Goal: Information Seeking & Learning: Learn about a topic

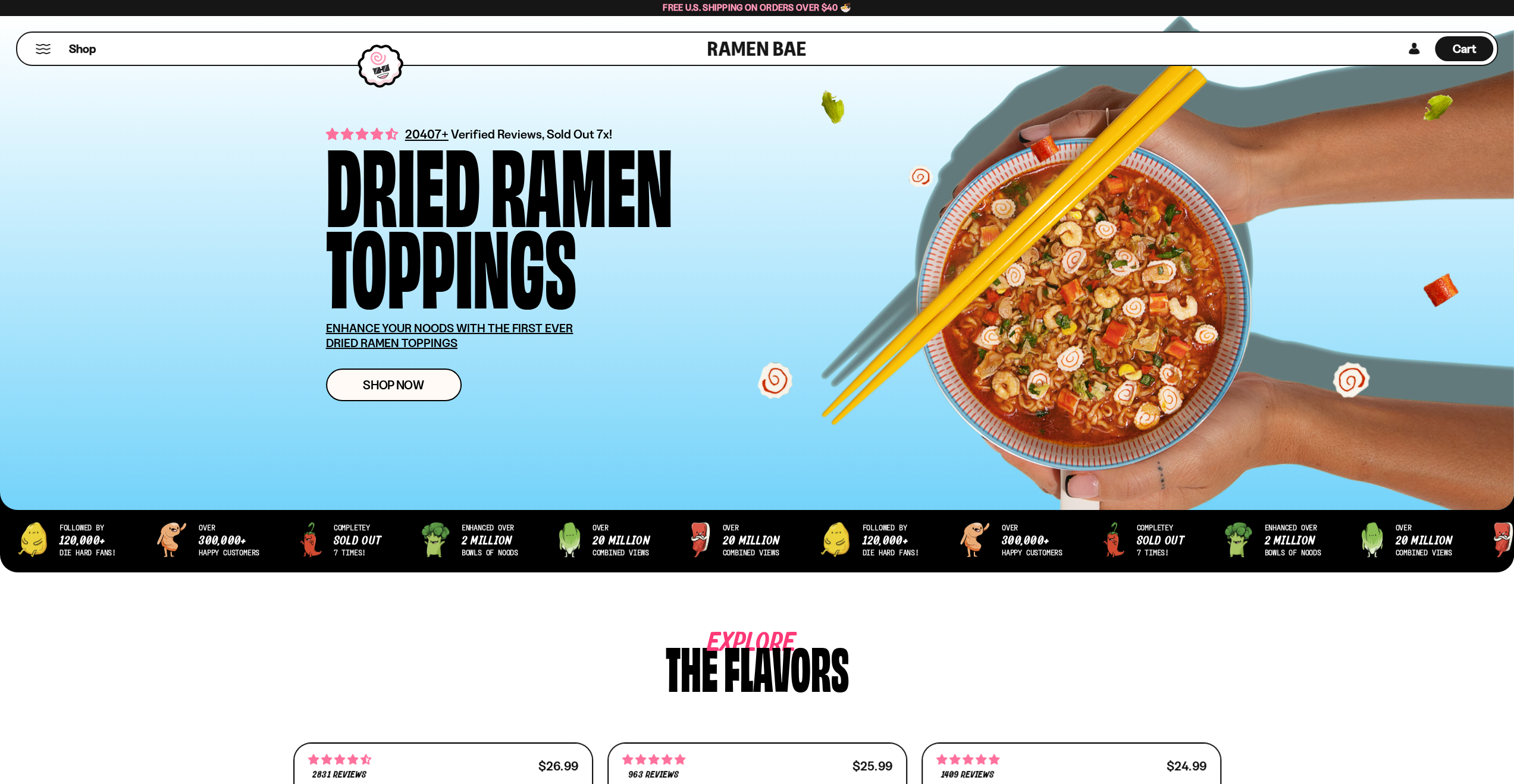
click at [506, 638] on div "Explore The flavors" at bounding box center [757, 666] width 928 height 56
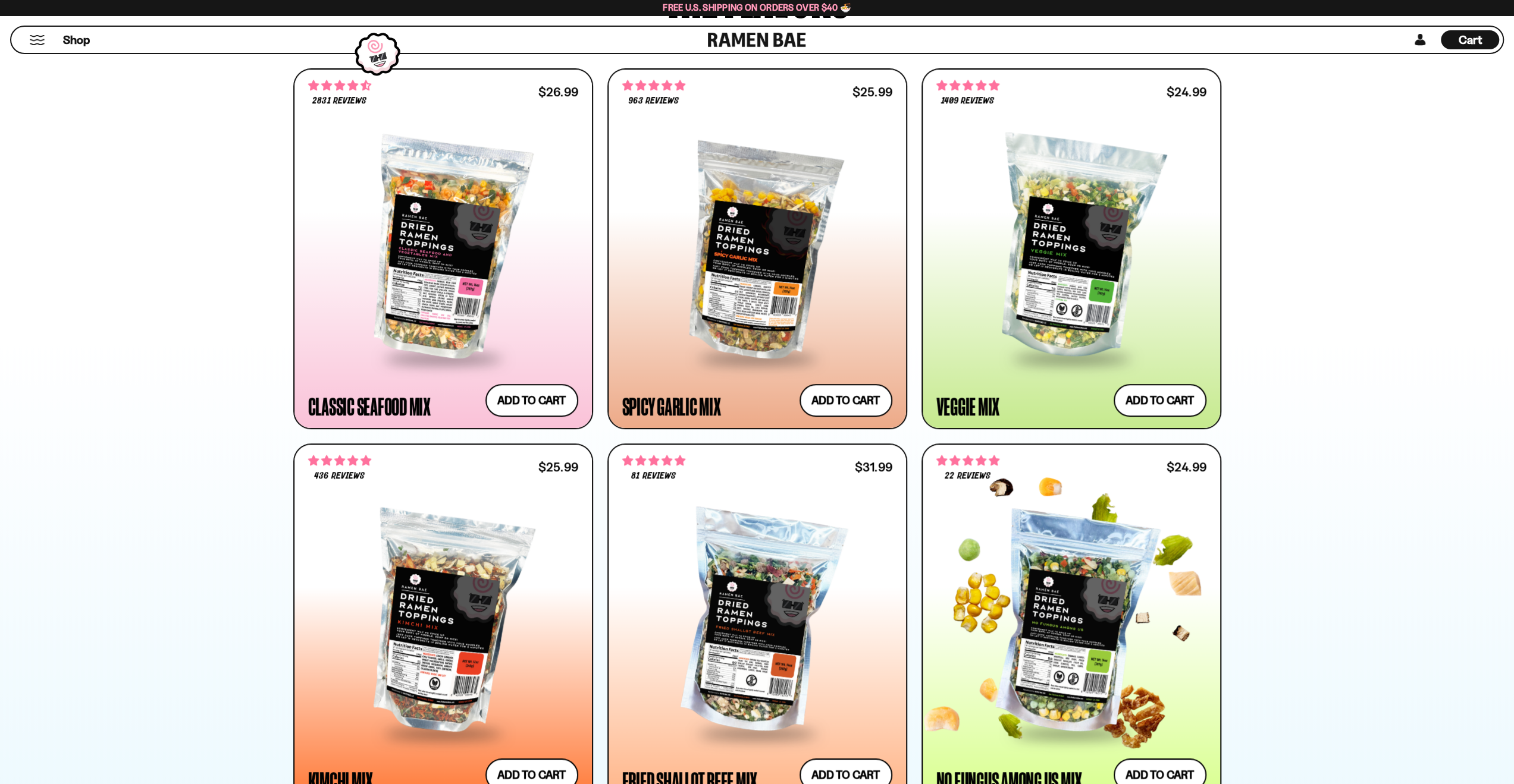
scroll to position [892, 0]
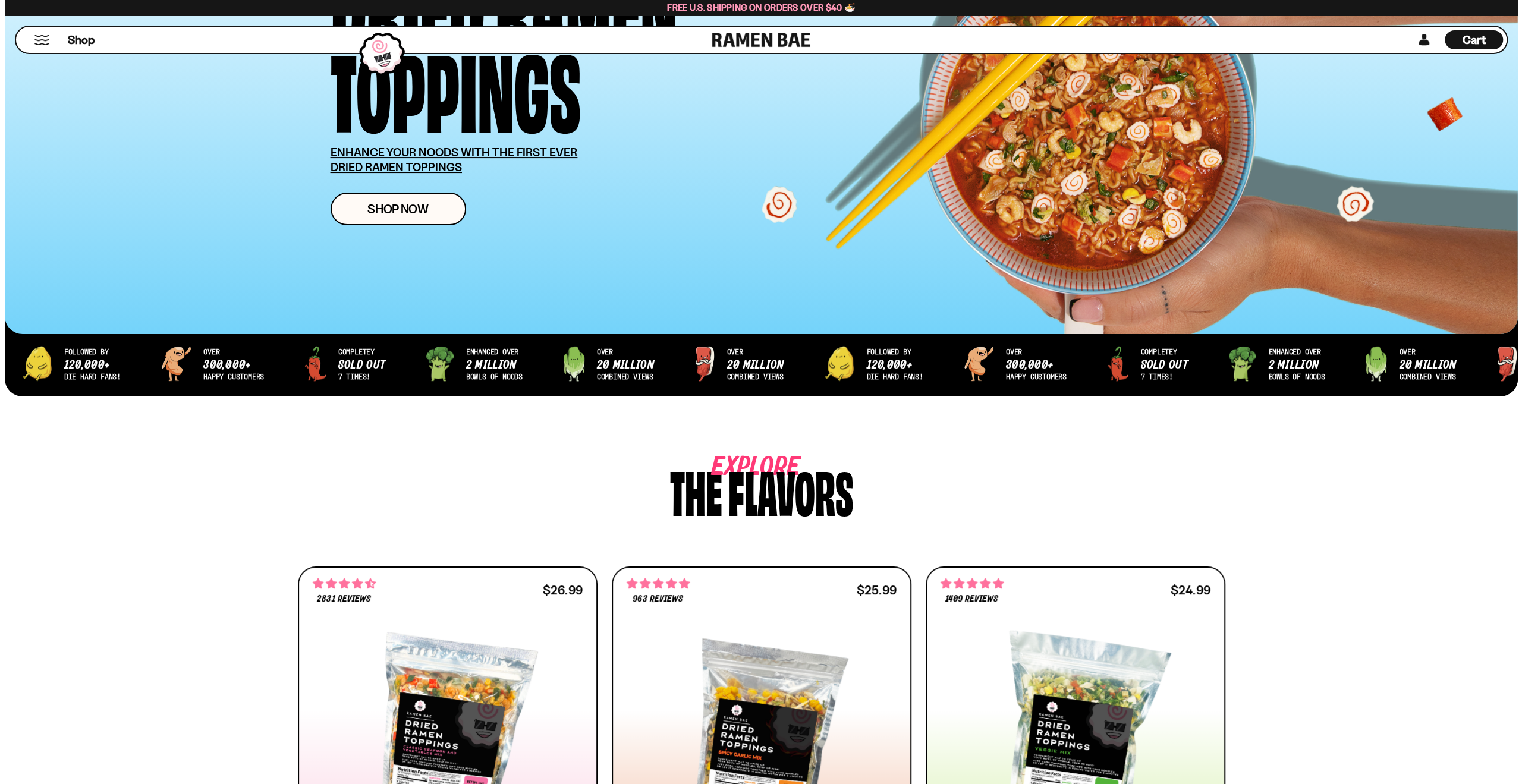
scroll to position [178, 0]
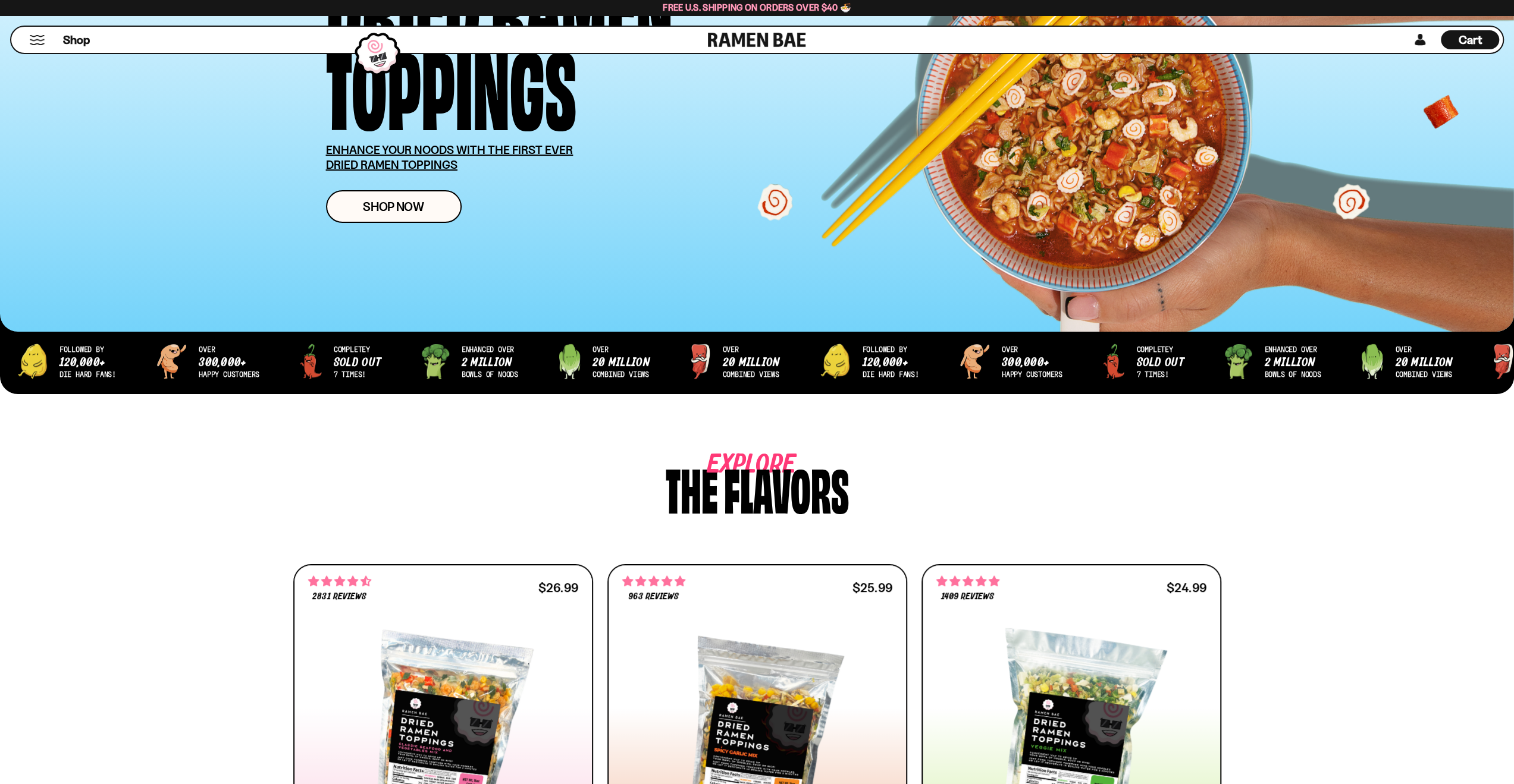
click at [110, 41] on div "Shop" at bounding box center [362, 39] width 693 height 26
click at [133, 38] on div "Shop" at bounding box center [362, 39] width 693 height 26
click at [37, 43] on button "Mobile Menu Trigger" at bounding box center [37, 39] width 16 height 10
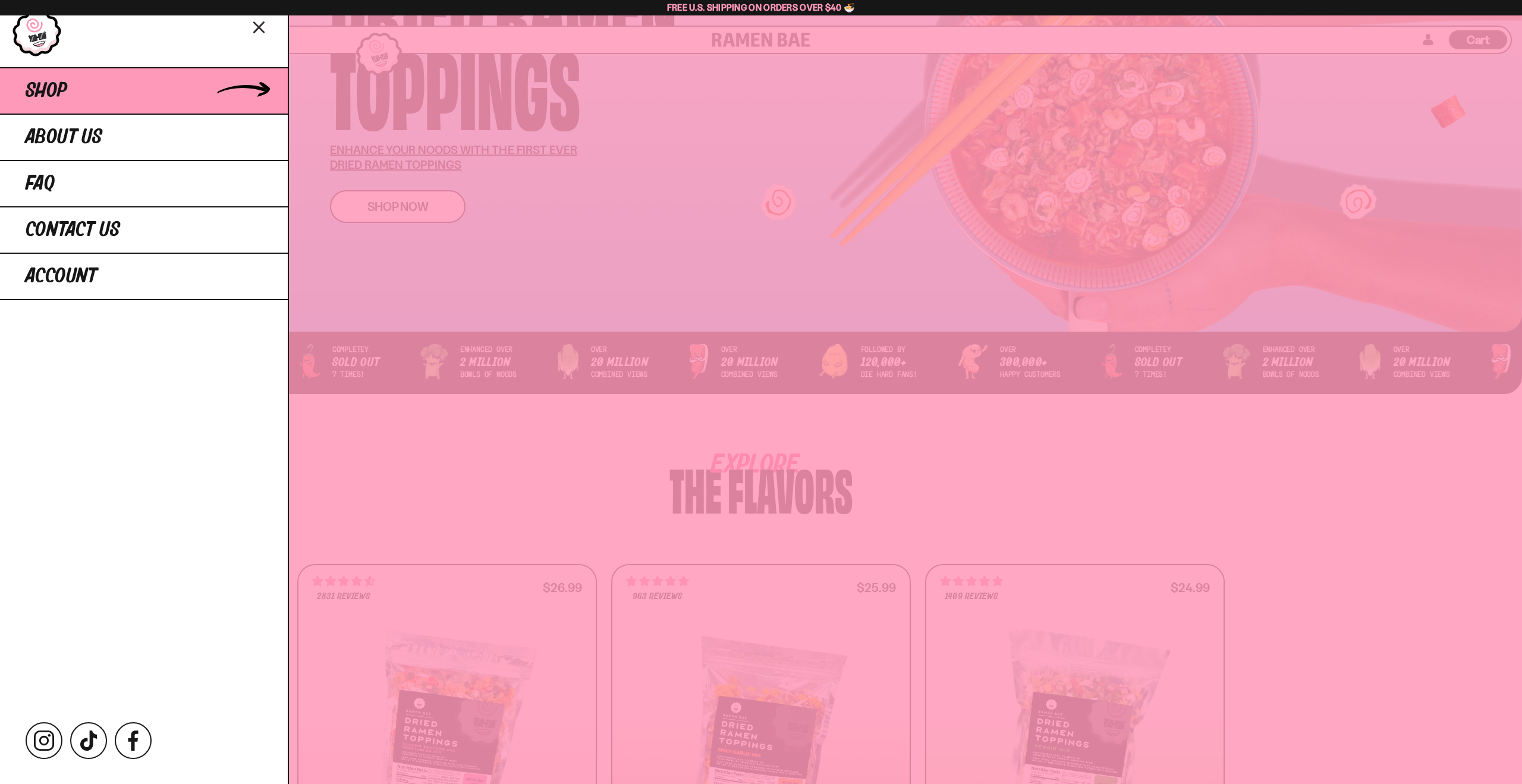
click at [50, 91] on span "Shop" at bounding box center [46, 90] width 41 height 22
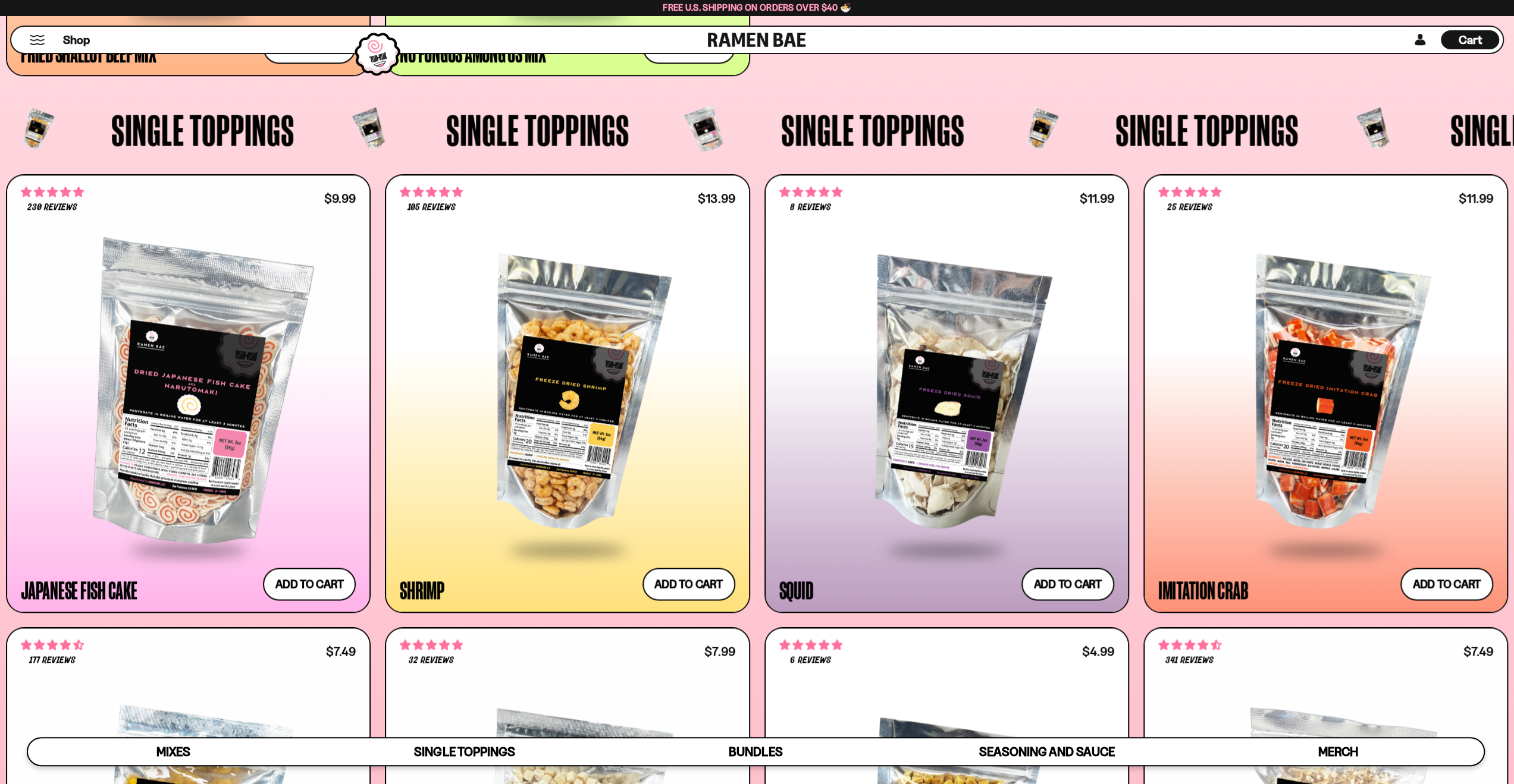
scroll to position [1308, 0]
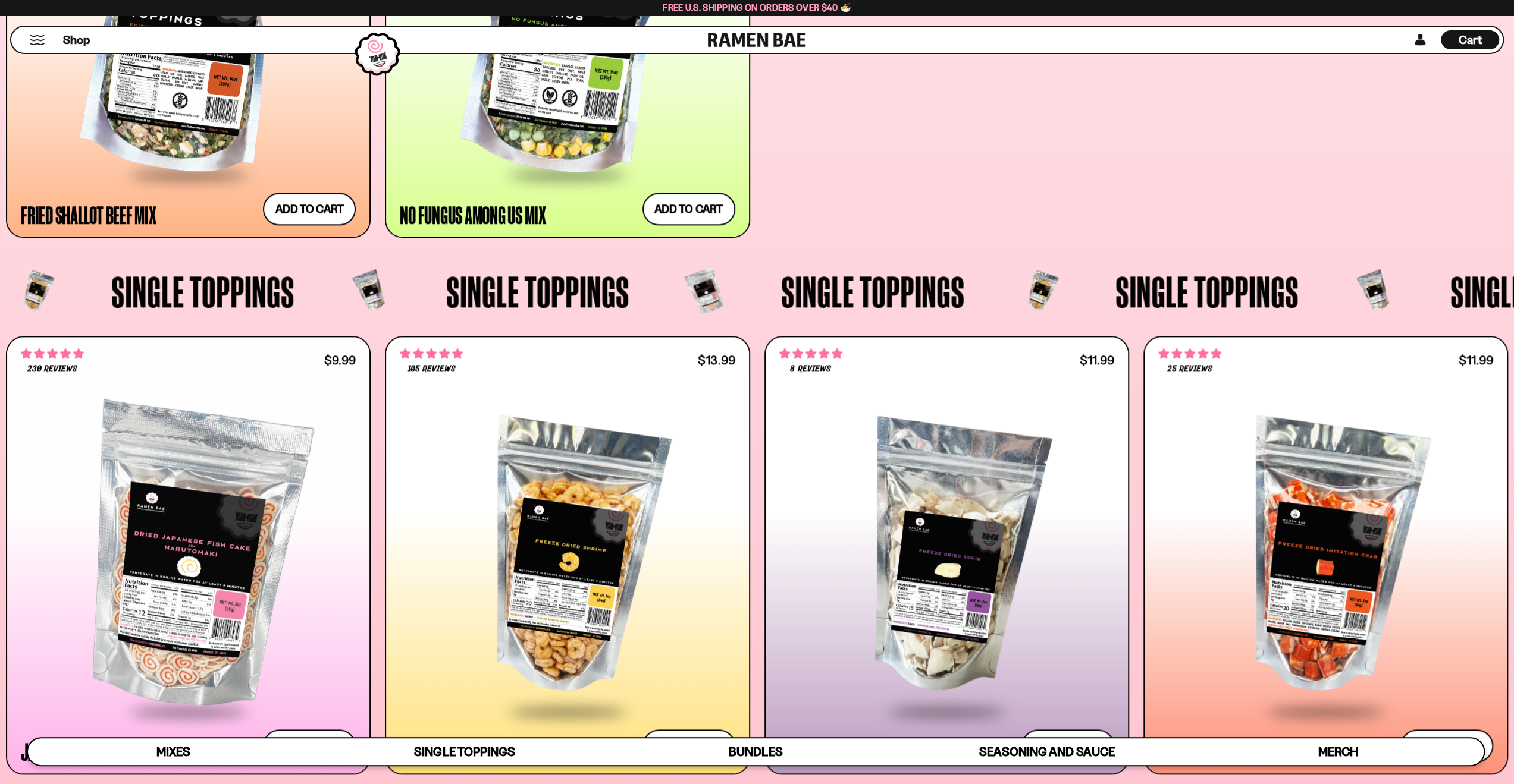
click at [46, 37] on div "Shop" at bounding box center [362, 39] width 693 height 26
click at [36, 38] on button "Mobile Menu Trigger" at bounding box center [37, 39] width 16 height 10
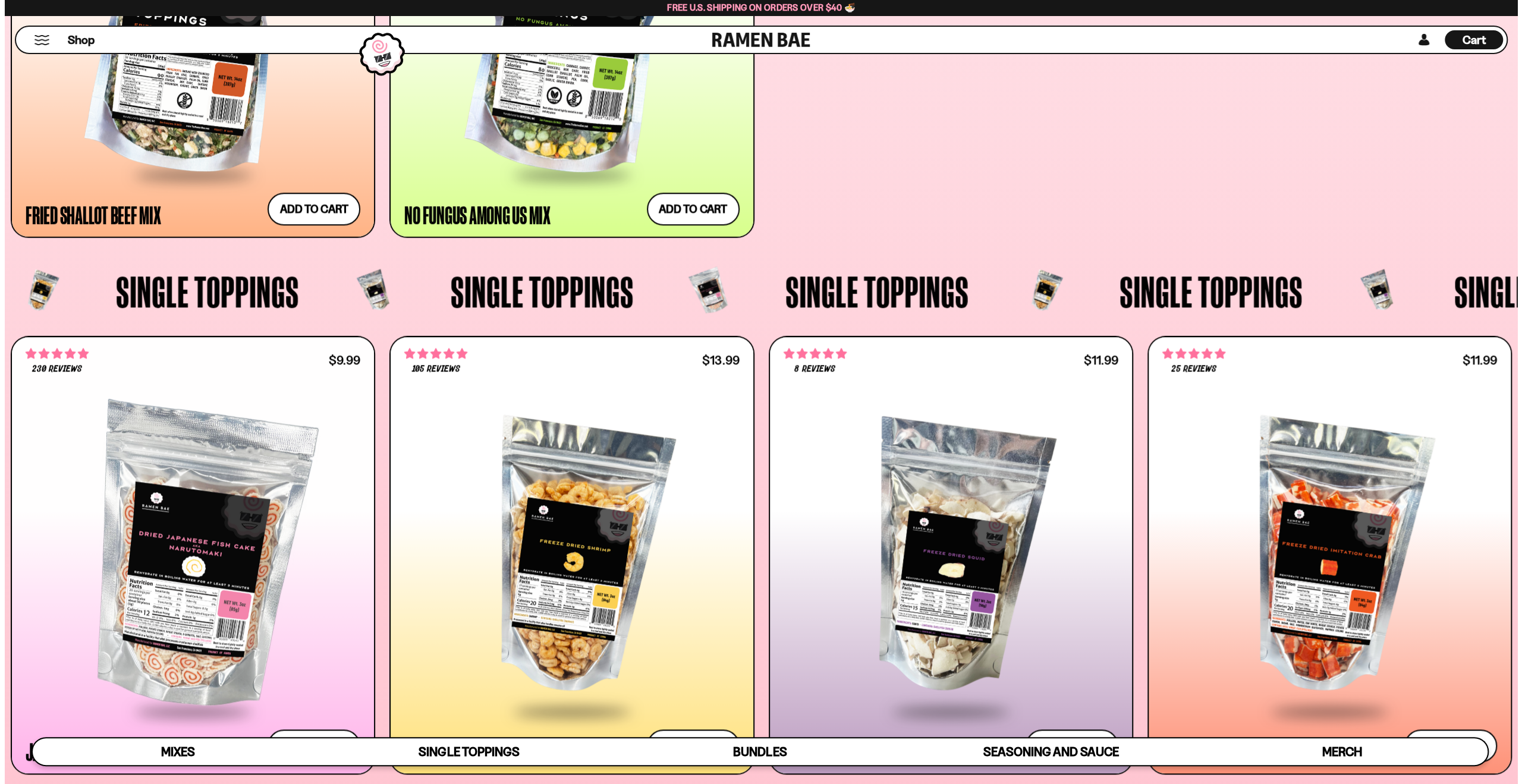
scroll to position [1312, 0]
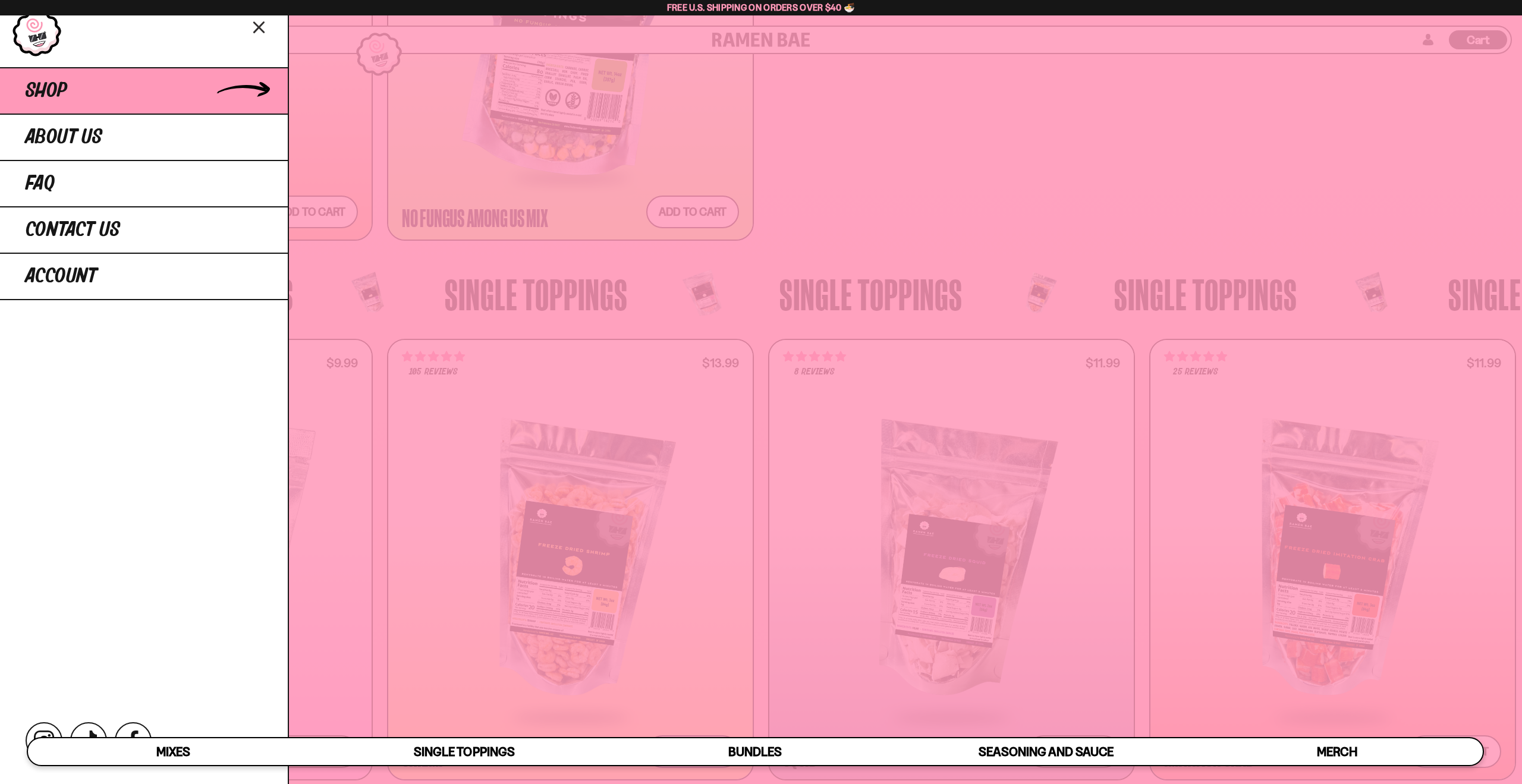
click at [39, 95] on span "Shop" at bounding box center [46, 90] width 41 height 22
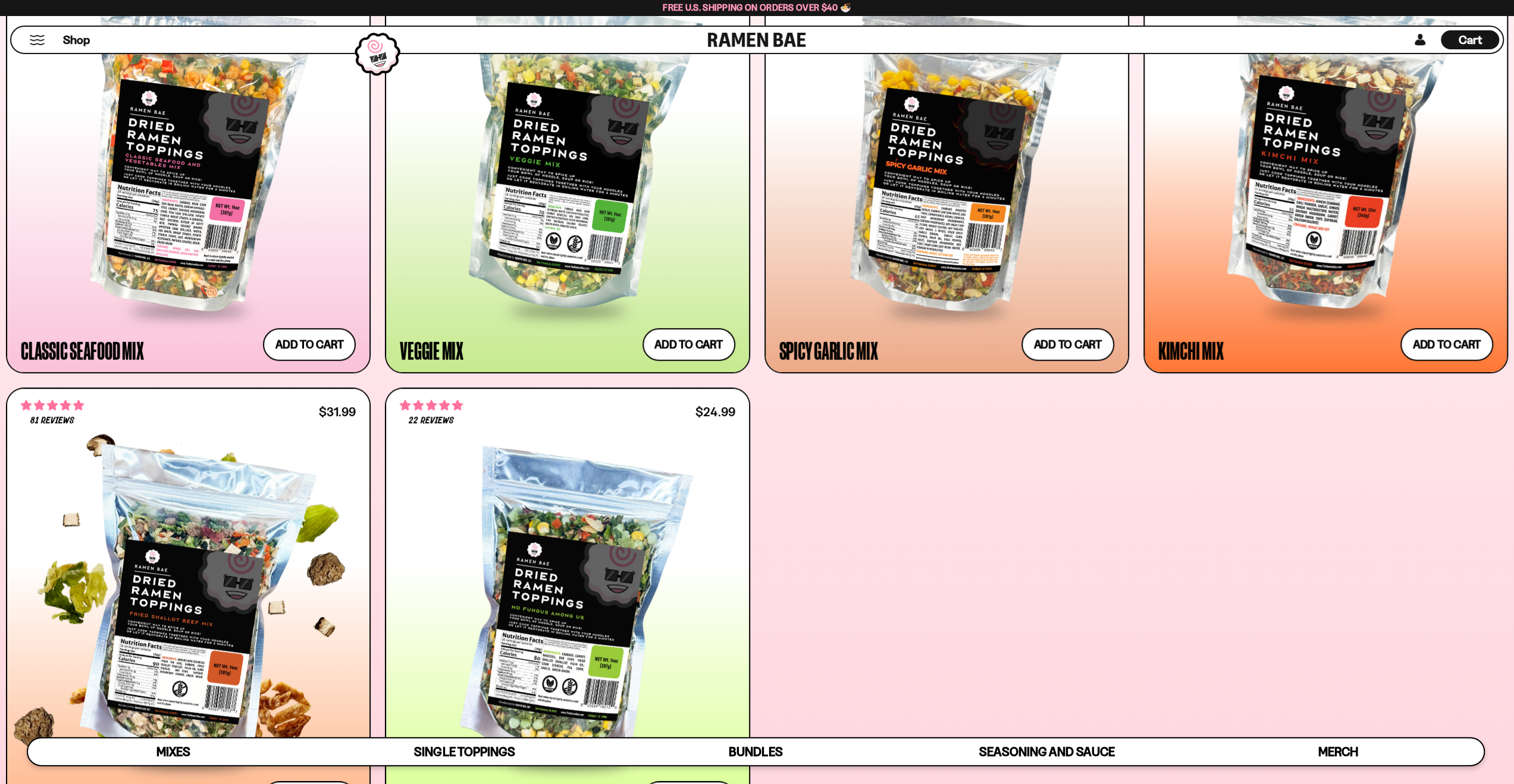
scroll to position [773, 0]
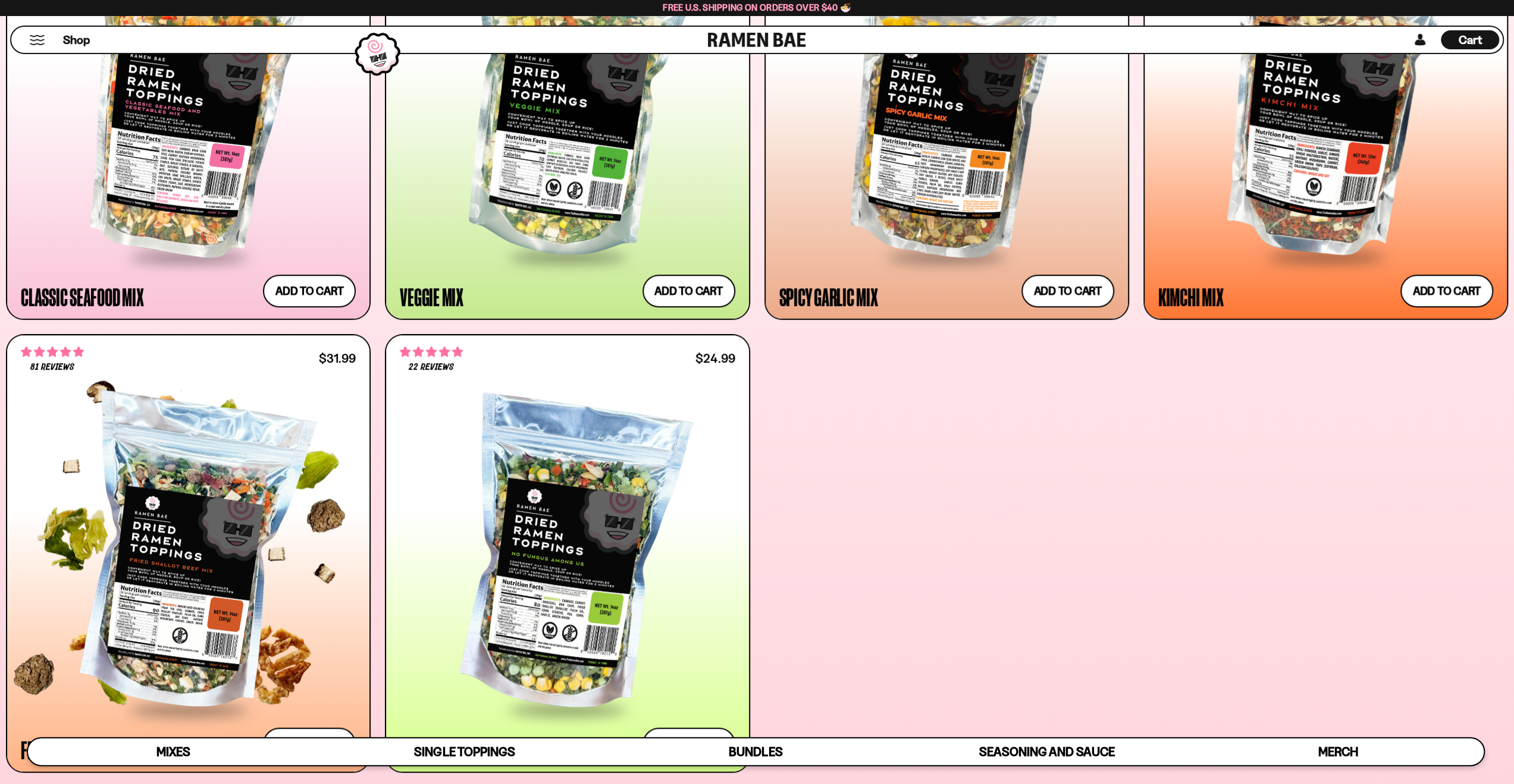
click at [246, 499] on div at bounding box center [188, 555] width 334 height 305
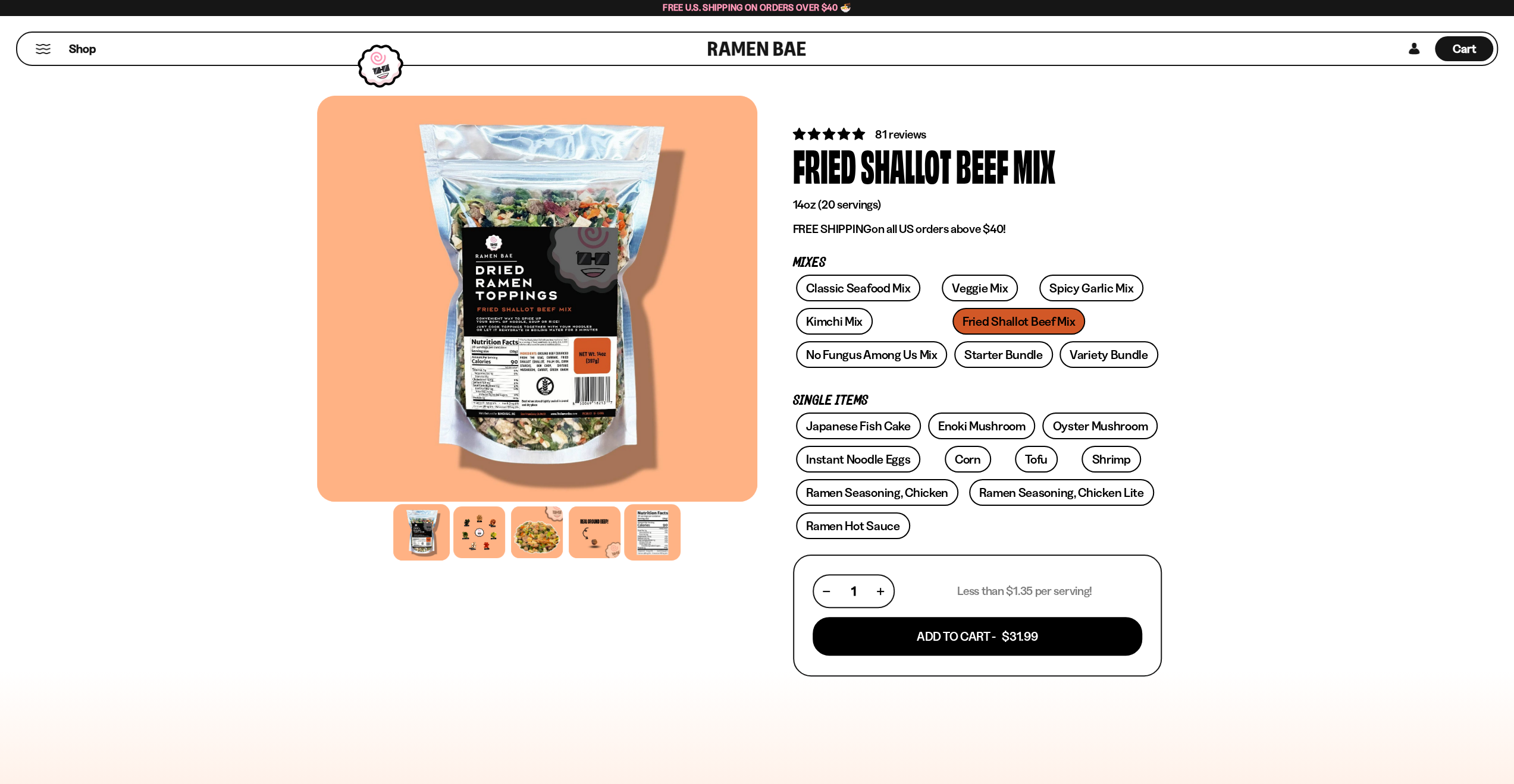
click at [648, 526] on div at bounding box center [652, 532] width 56 height 56
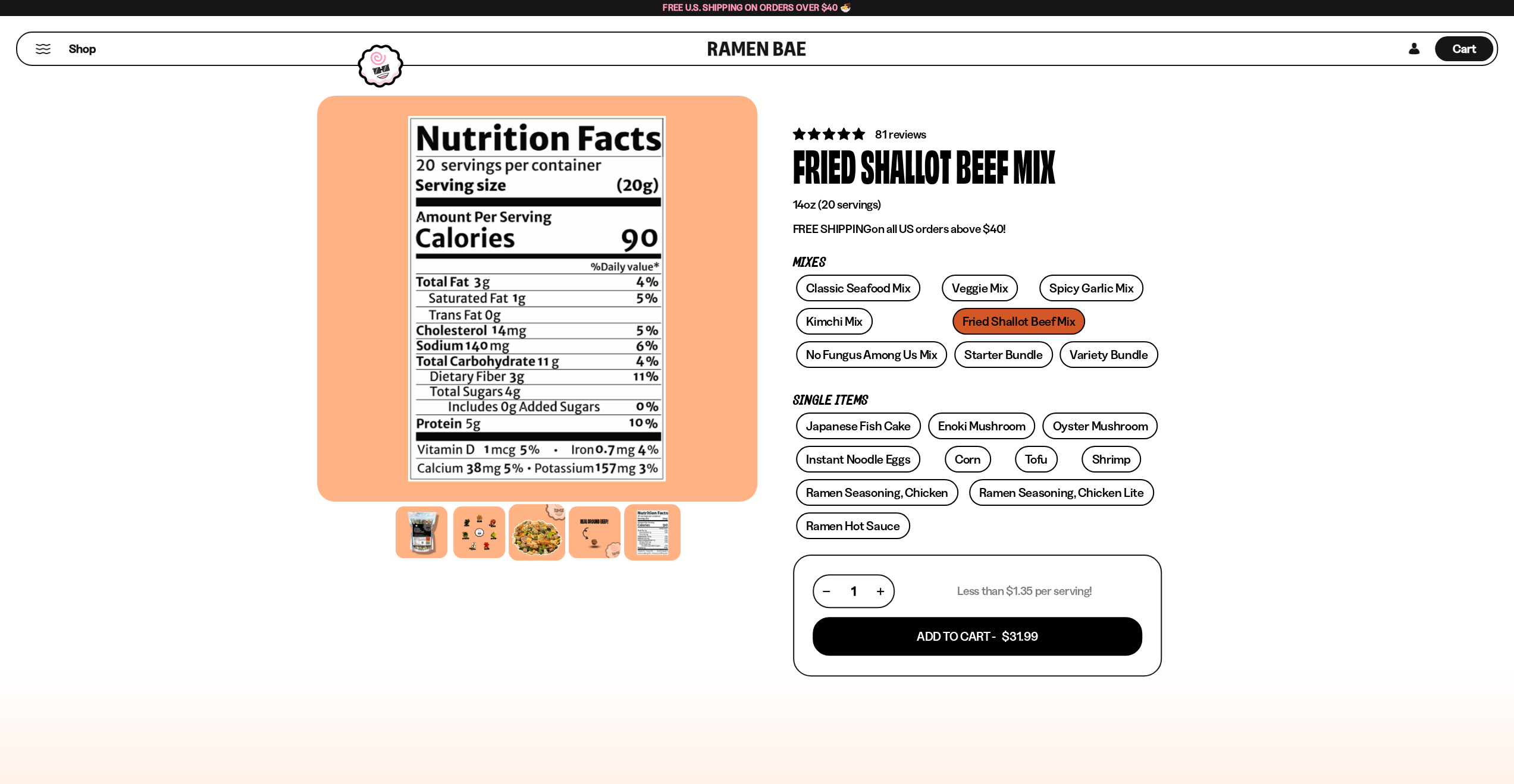
click at [533, 535] on div at bounding box center [536, 532] width 56 height 56
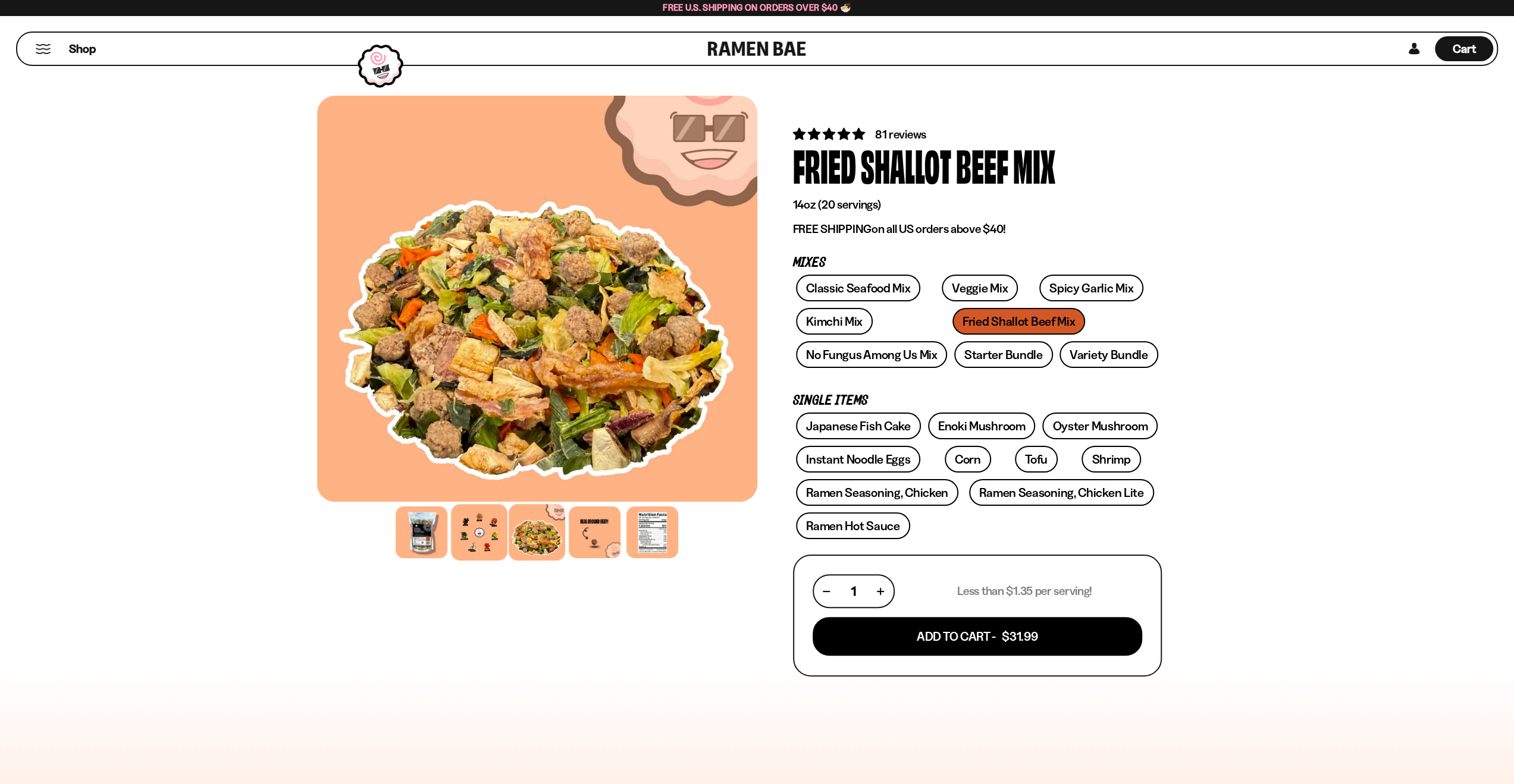
click at [473, 542] on div at bounding box center [479, 532] width 56 height 56
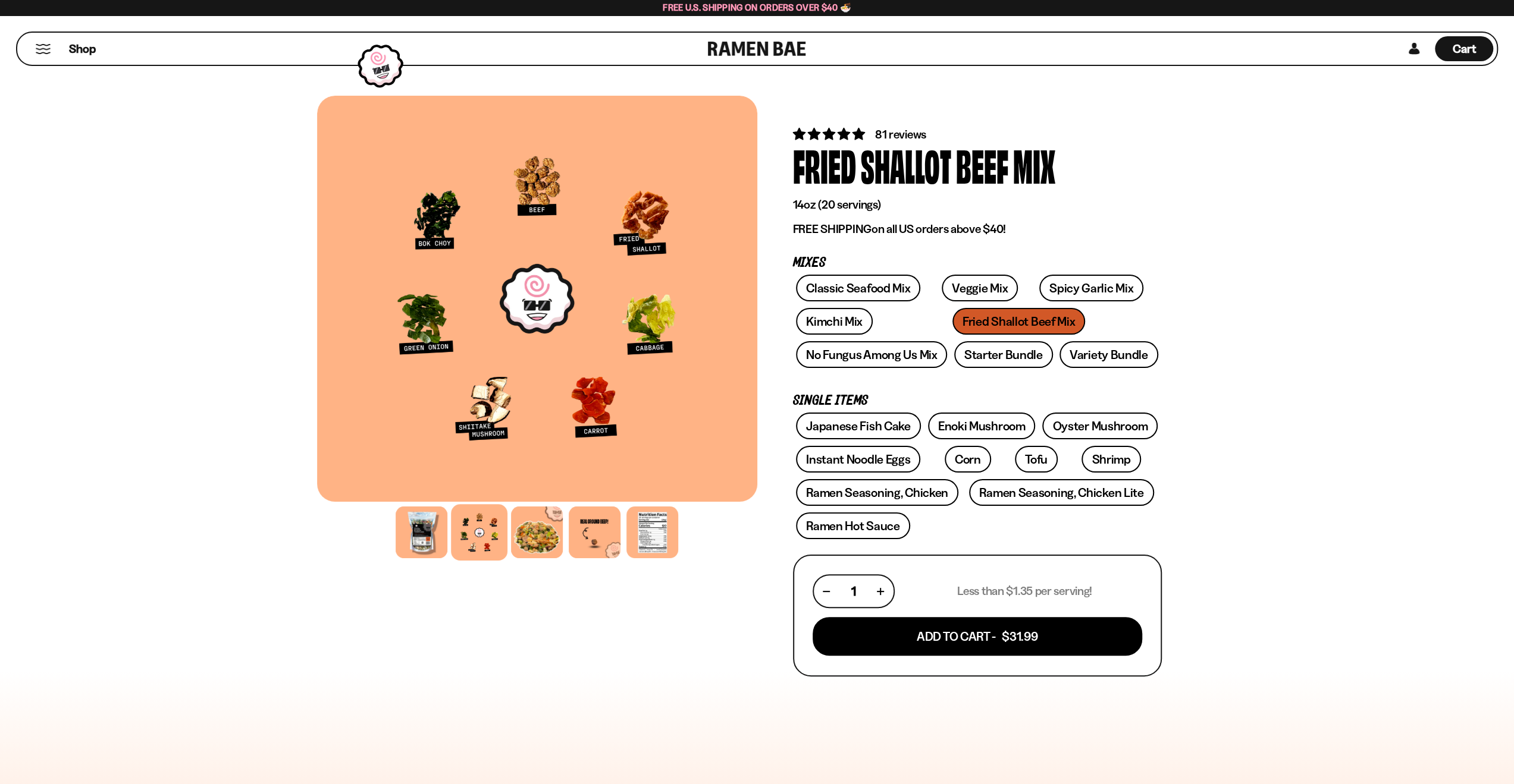
click at [486, 635] on div "FADCB6FD-DFAB-4417-9F21-029242090B77 FADCB6FD-DFAB-4417-9F21-029242090B77" at bounding box center [537, 676] width 440 height 1161
click at [79, 50] on span "Shop" at bounding box center [82, 48] width 29 height 18
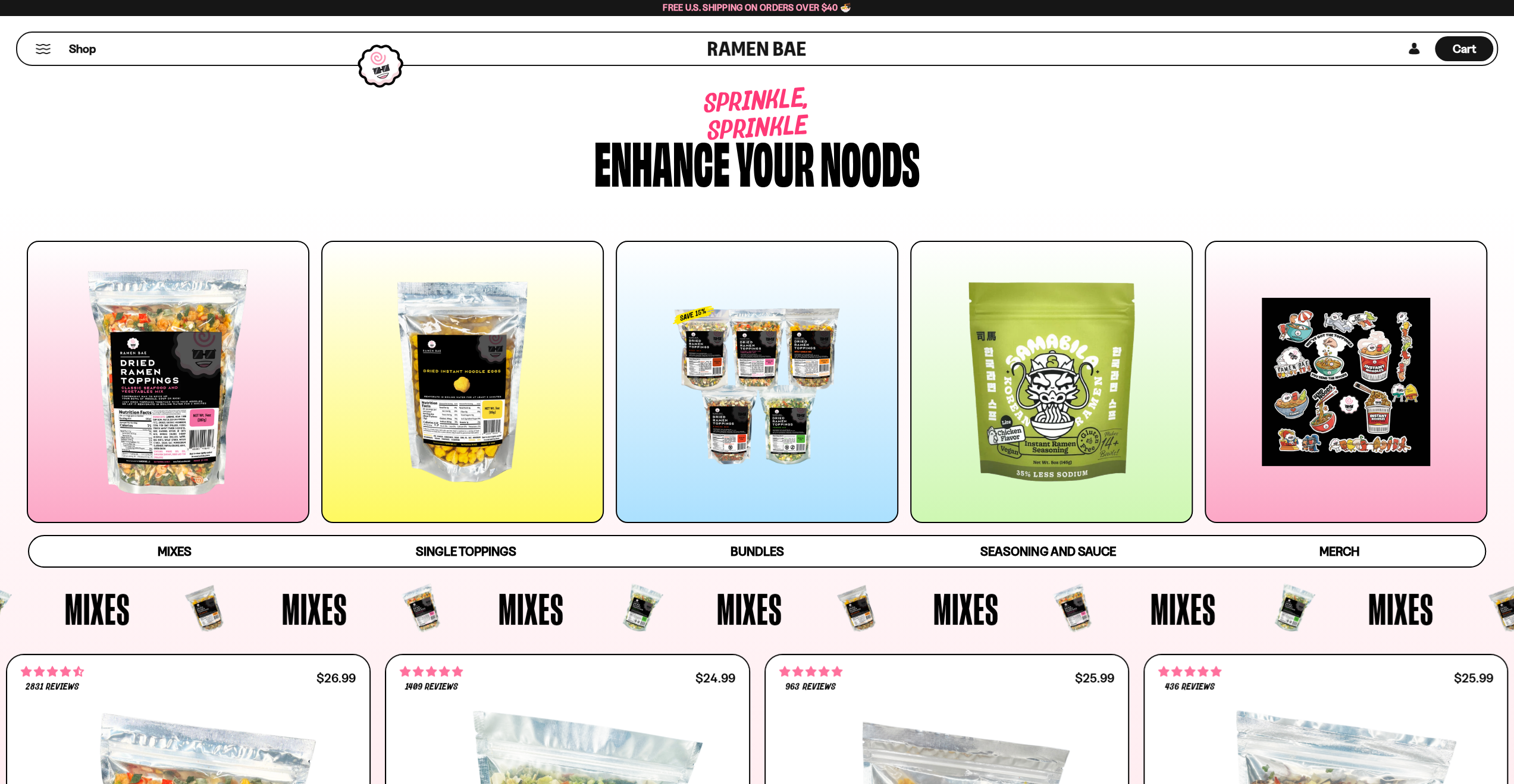
click at [26, 50] on div "Shop" at bounding box center [363, 49] width 687 height 32
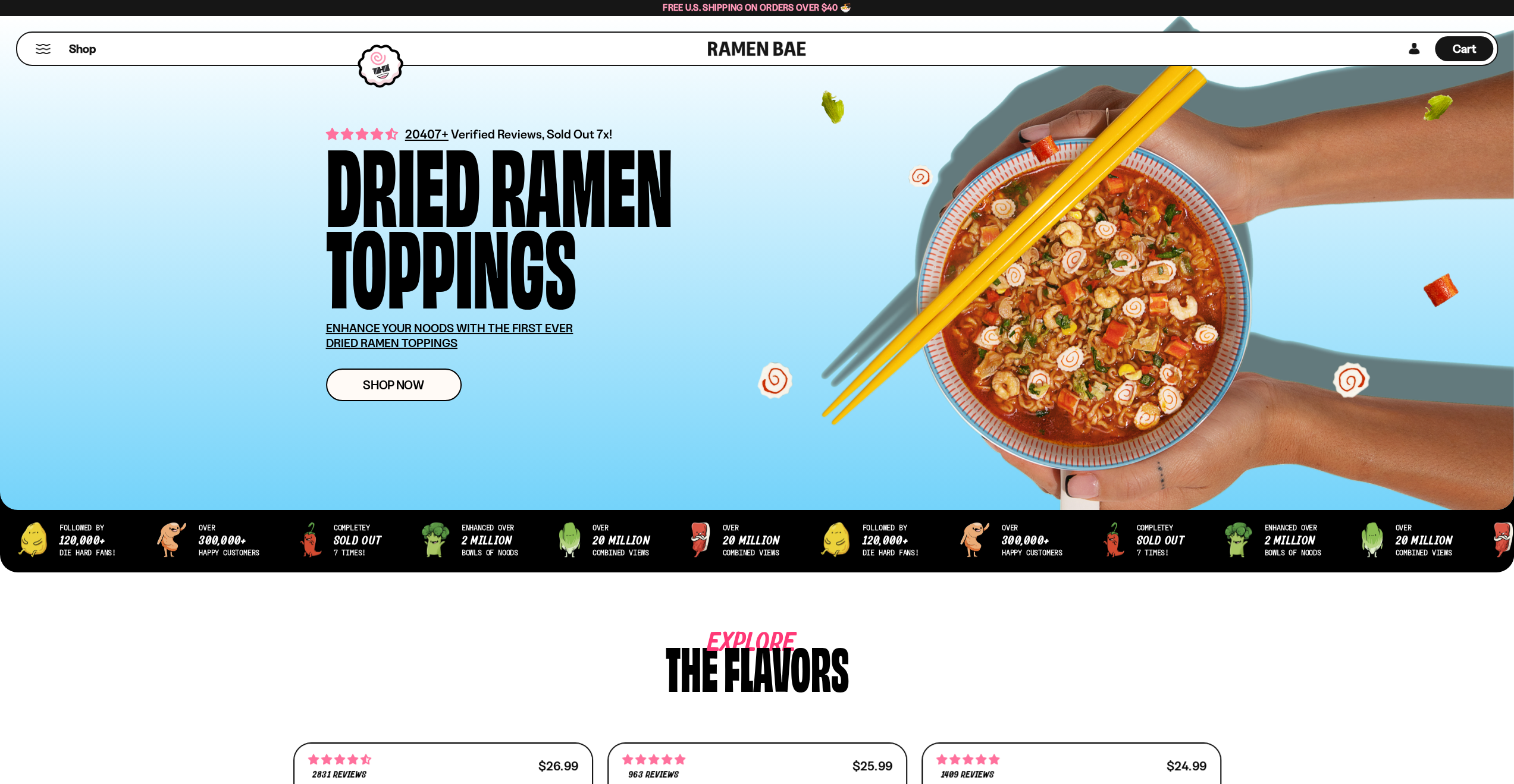
click at [48, 50] on button "Mobile Menu Trigger" at bounding box center [42, 49] width 16 height 10
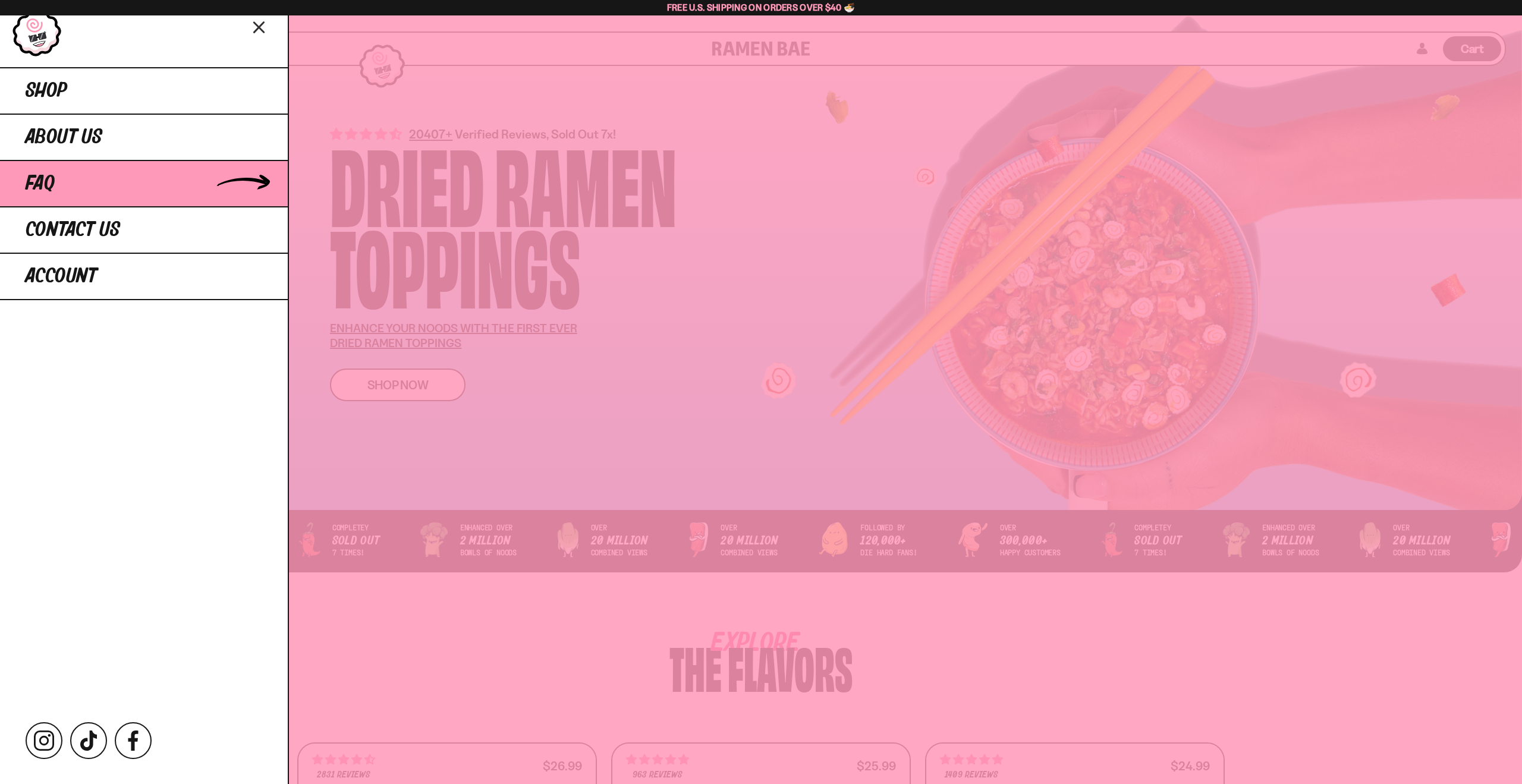
click at [81, 194] on link "FAQ" at bounding box center [144, 182] width 287 height 46
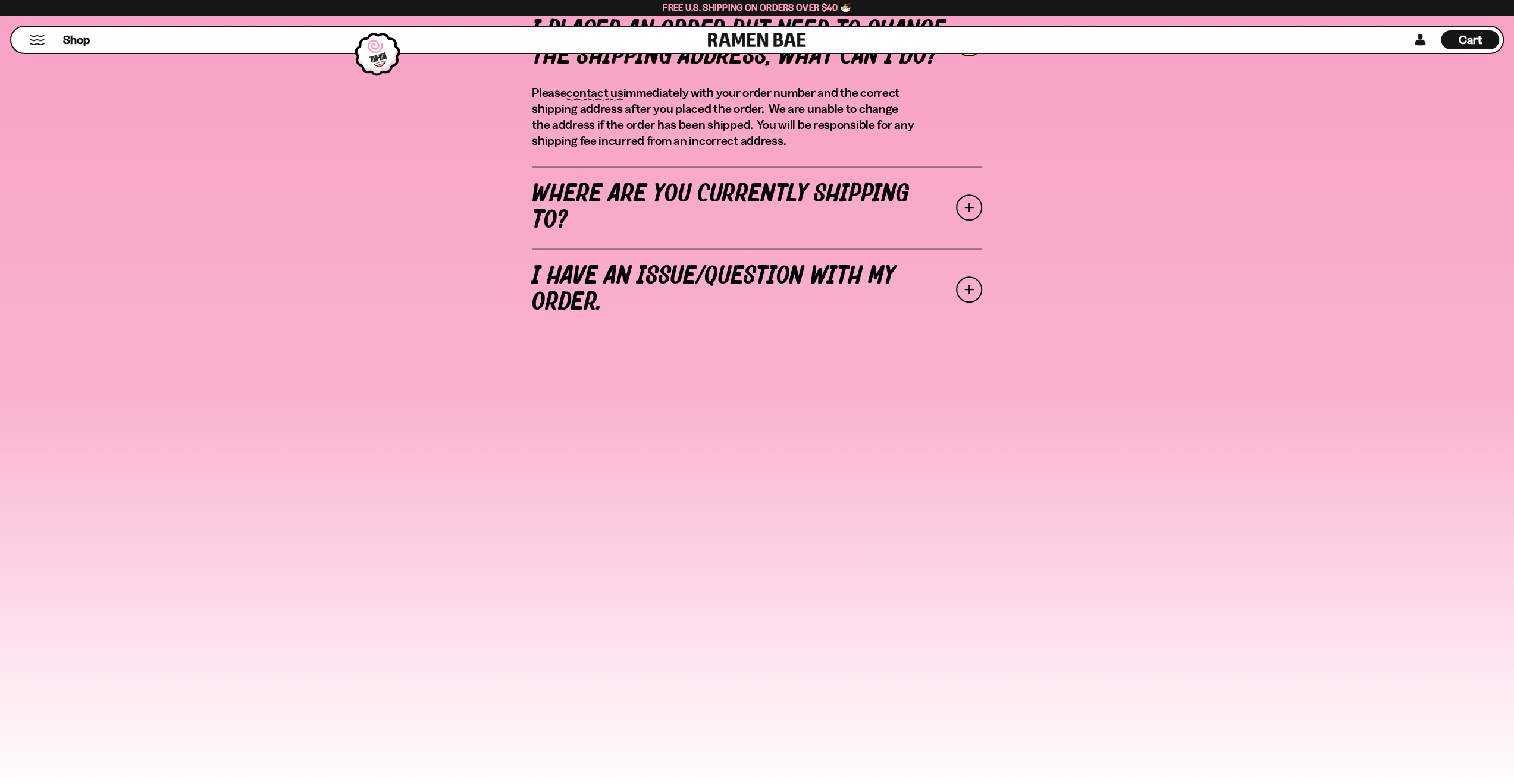
scroll to position [535, 0]
